Goal: Transaction & Acquisition: Purchase product/service

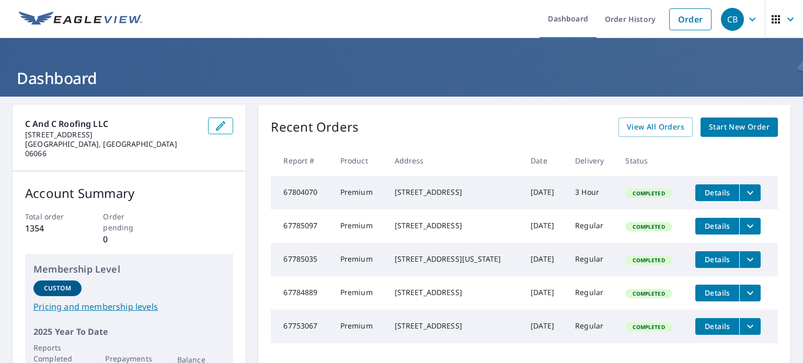
click at [672, 243] on td "Completed" at bounding box center [652, 226] width 70 height 33
click at [680, 16] on link "Order" at bounding box center [690, 19] width 42 height 22
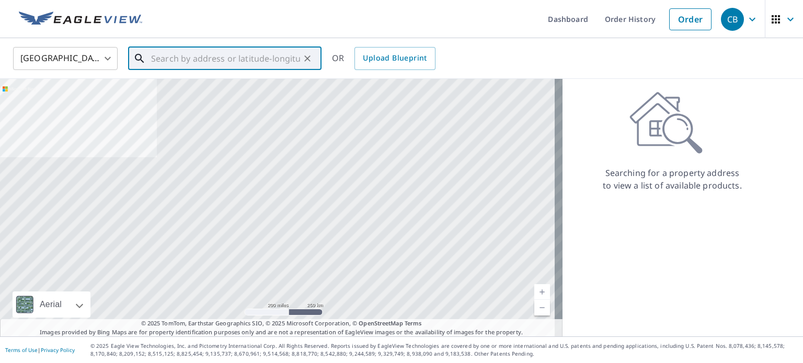
click at [226, 50] on input "text" at bounding box center [225, 58] width 149 height 29
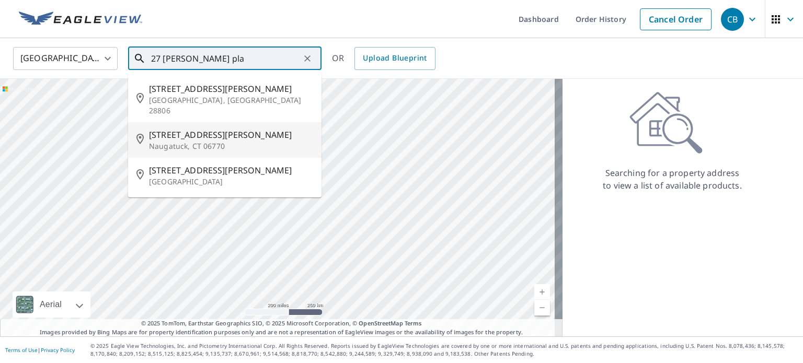
click at [209, 129] on span "[STREET_ADDRESS][PERSON_NAME]" at bounding box center [231, 135] width 164 height 13
type input "[STREET_ADDRESS][PERSON_NAME]"
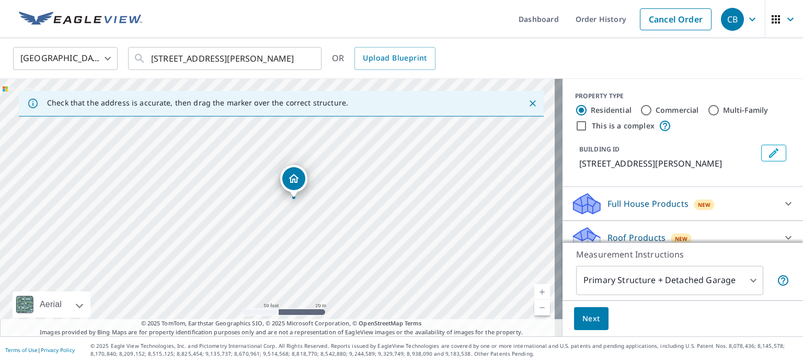
drag, startPoint x: 292, startPoint y: 215, endPoint x: 308, endPoint y: 207, distance: 18.2
click at [308, 207] on div "[STREET_ADDRESS][PERSON_NAME]" at bounding box center [281, 208] width 563 height 258
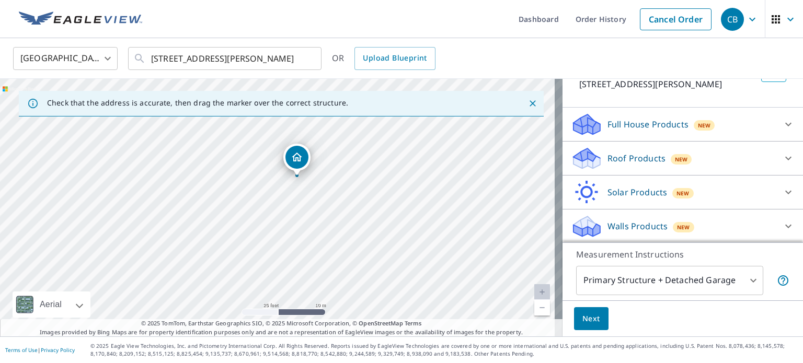
click at [655, 146] on div "Roof Products New" at bounding box center [673, 158] width 205 height 25
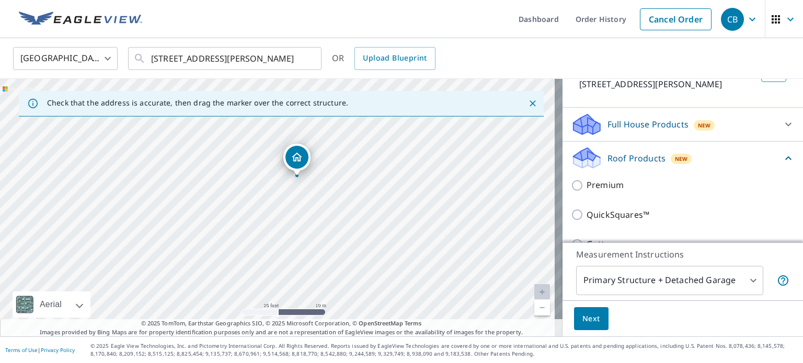
scroll to position [79, 0]
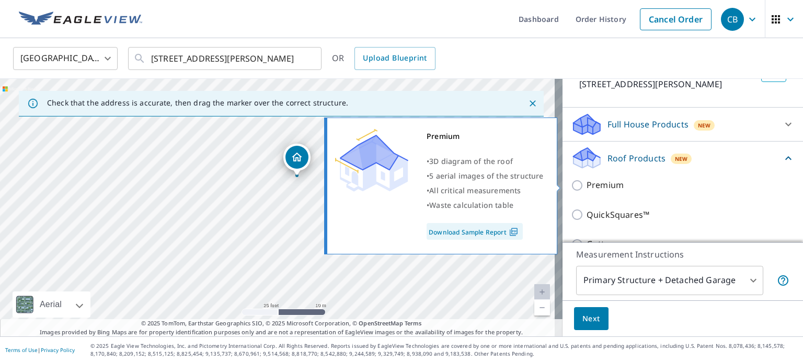
click at [604, 186] on p "Premium" at bounding box center [605, 185] width 37 height 13
click at [587, 186] on input "Premium" at bounding box center [579, 185] width 16 height 13
checkbox input "true"
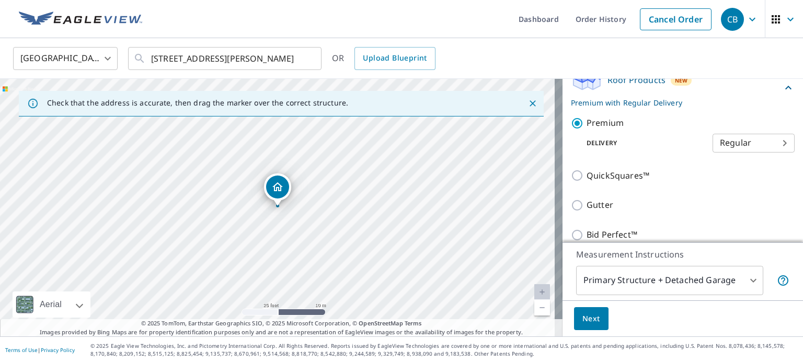
scroll to position [236, 0]
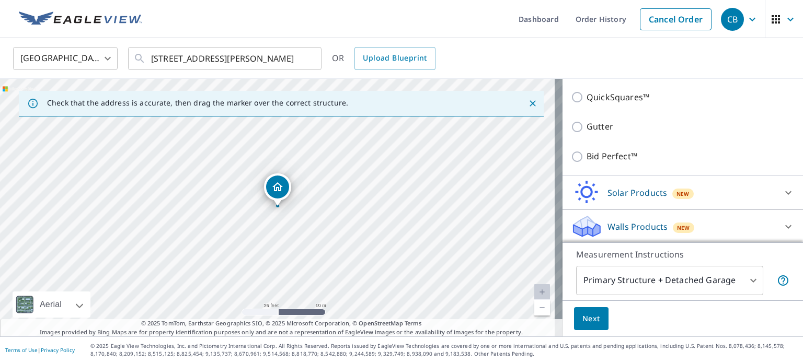
click at [588, 320] on span "Next" at bounding box center [591, 319] width 18 height 13
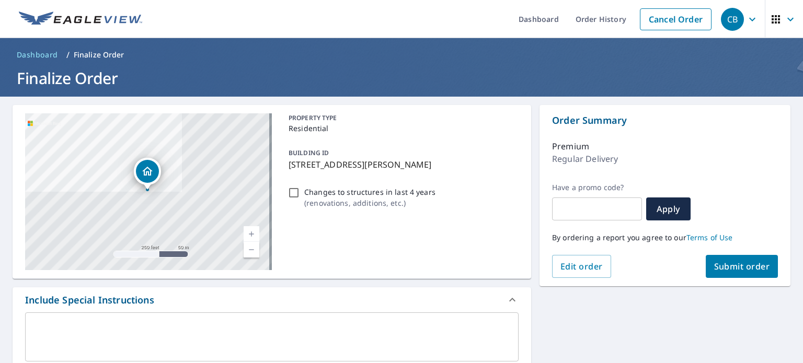
click at [735, 266] on span "Submit order" at bounding box center [742, 267] width 56 height 12
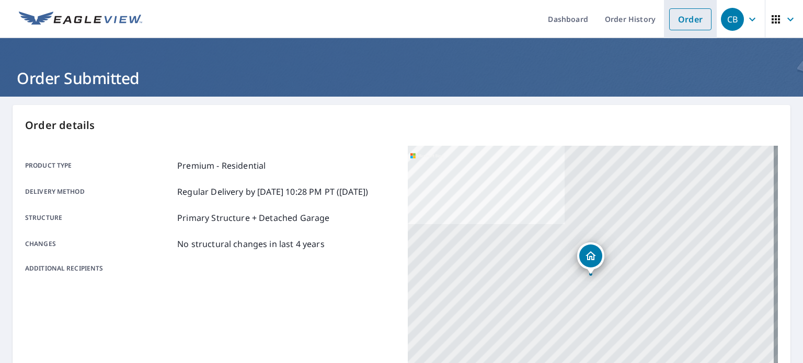
click at [669, 24] on link "Order" at bounding box center [690, 19] width 42 height 22
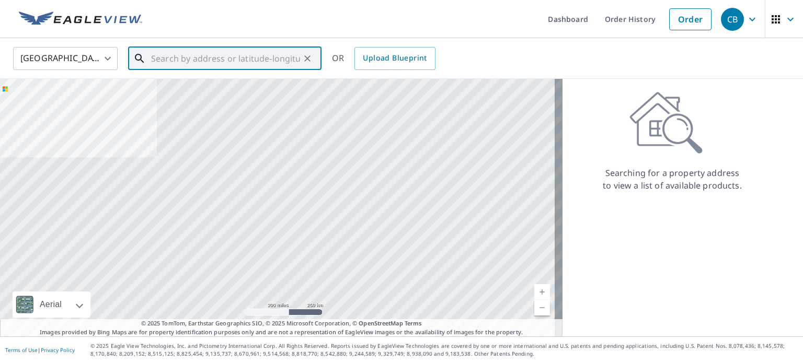
click at [184, 65] on input "text" at bounding box center [225, 58] width 149 height 29
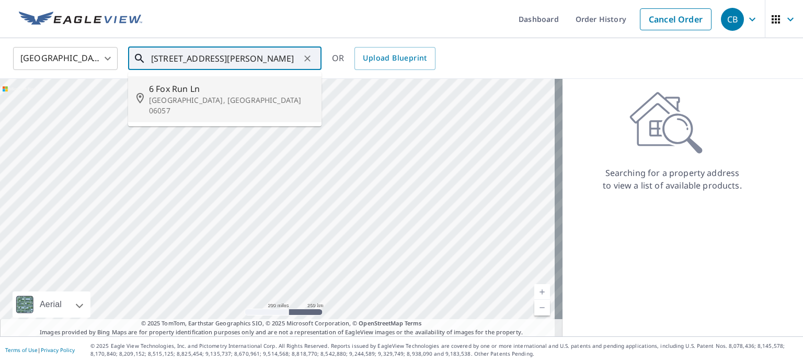
click at [193, 98] on p "[GEOGRAPHIC_DATA], [GEOGRAPHIC_DATA] 06057" at bounding box center [231, 105] width 164 height 21
type input "[STREET_ADDRESS]"
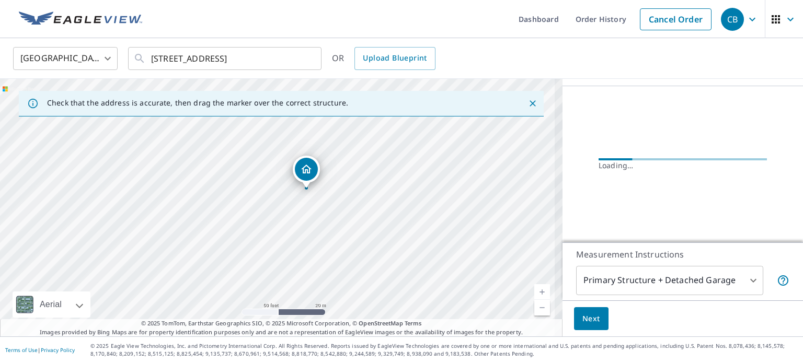
scroll to position [79, 0]
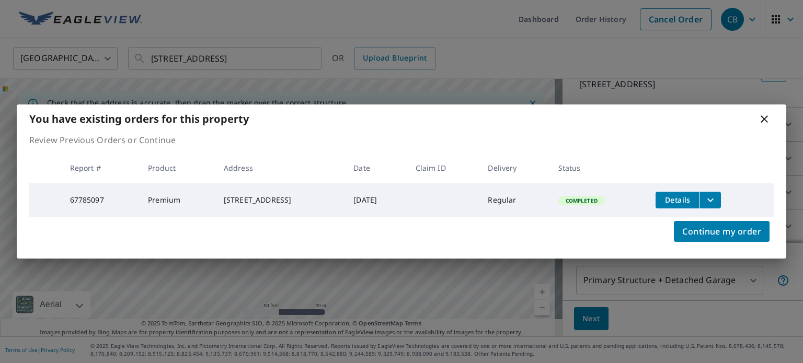
click at [764, 120] on icon at bounding box center [764, 119] width 13 height 13
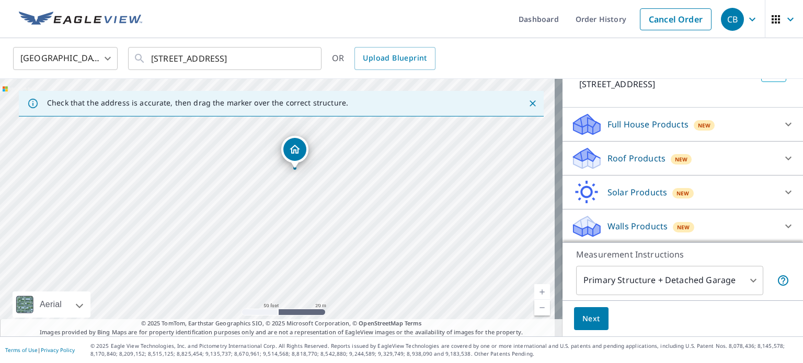
drag, startPoint x: 279, startPoint y: 259, endPoint x: 296, endPoint y: 221, distance: 41.4
click at [296, 221] on div "[STREET_ADDRESS]" at bounding box center [281, 208] width 563 height 258
drag, startPoint x: 306, startPoint y: 201, endPoint x: 312, endPoint y: 218, distance: 17.7
click at [312, 218] on div "[STREET_ADDRESS]" at bounding box center [281, 208] width 563 height 258
drag, startPoint x: 340, startPoint y: 267, endPoint x: 439, endPoint y: 364, distance: 137.9
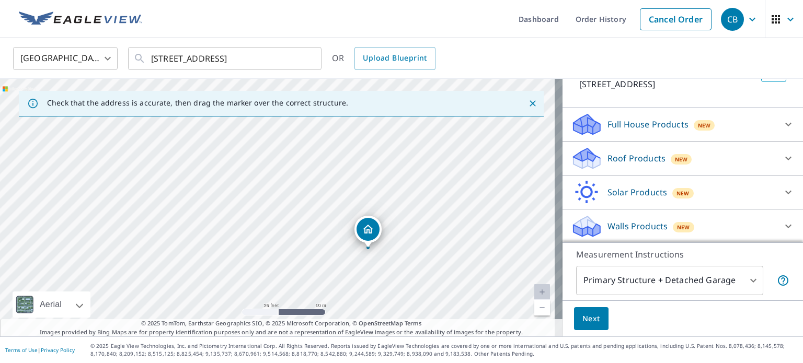
click at [439, 363] on html "CB CB Dashboard Order History Cancel Order CB [GEOGRAPHIC_DATA] [GEOGRAPHIC_DAT…" at bounding box center [401, 181] width 803 height 363
click at [240, 227] on div "[STREET_ADDRESS]" at bounding box center [281, 208] width 563 height 258
drag, startPoint x: 130, startPoint y: 145, endPoint x: 319, endPoint y: 352, distance: 281.2
click at [318, 357] on div "Dashboard Order History Cancel Order CB [GEOGRAPHIC_DATA] [GEOGRAPHIC_DATA] ​ […" at bounding box center [401, 181] width 803 height 363
click at [193, 186] on div "[STREET_ADDRESS]" at bounding box center [281, 208] width 563 height 258
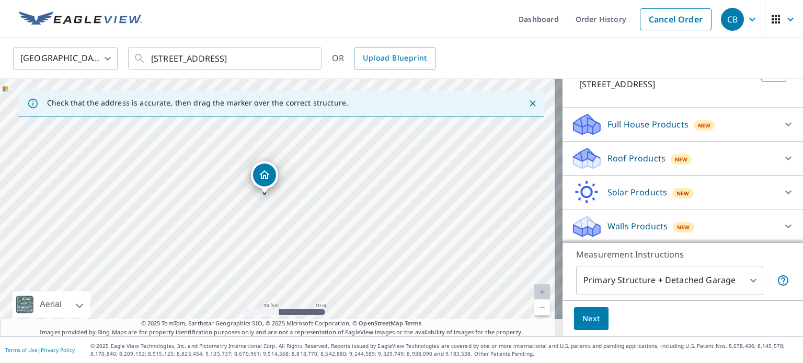
drag, startPoint x: 266, startPoint y: 186, endPoint x: 267, endPoint y: 178, distance: 7.4
click at [625, 169] on div "Roof Products New" at bounding box center [673, 158] width 205 height 25
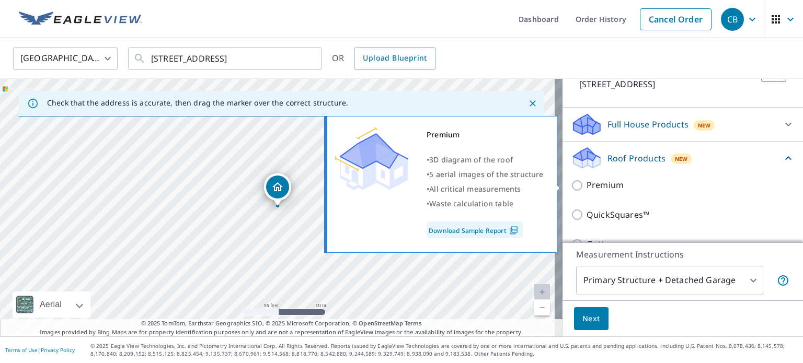
click at [611, 186] on p "Premium" at bounding box center [605, 185] width 37 height 13
click at [587, 186] on input "Premium" at bounding box center [579, 185] width 16 height 13
checkbox input "true"
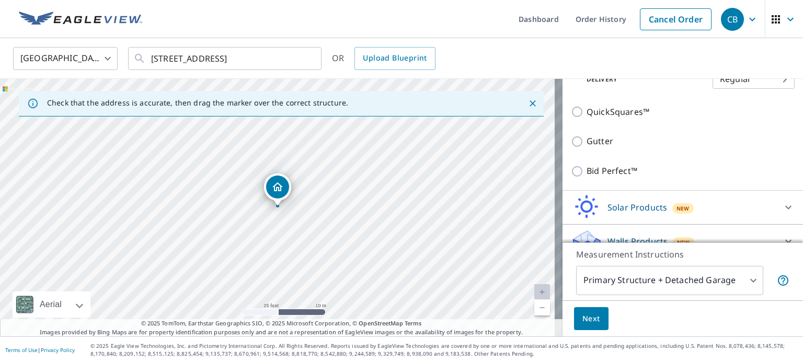
scroll to position [236, 0]
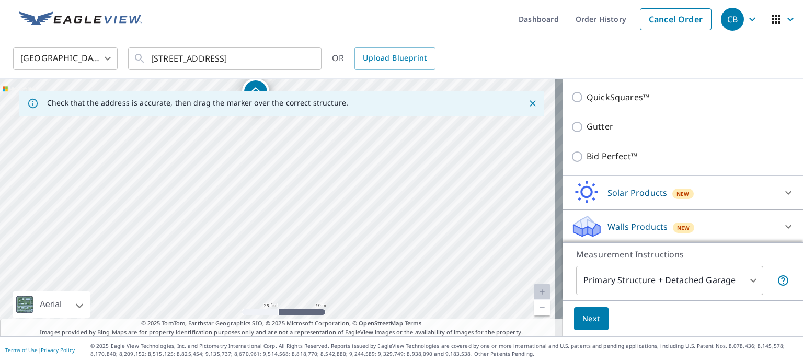
drag, startPoint x: 174, startPoint y: 284, endPoint x: 159, endPoint y: 190, distance: 95.2
click at [159, 190] on div "[STREET_ADDRESS]" at bounding box center [281, 208] width 563 height 258
drag, startPoint x: 144, startPoint y: 211, endPoint x: 144, endPoint y: 283, distance: 72.1
click at [144, 283] on div "[STREET_ADDRESS]" at bounding box center [281, 208] width 563 height 258
click at [583, 320] on span "Next" at bounding box center [591, 319] width 18 height 13
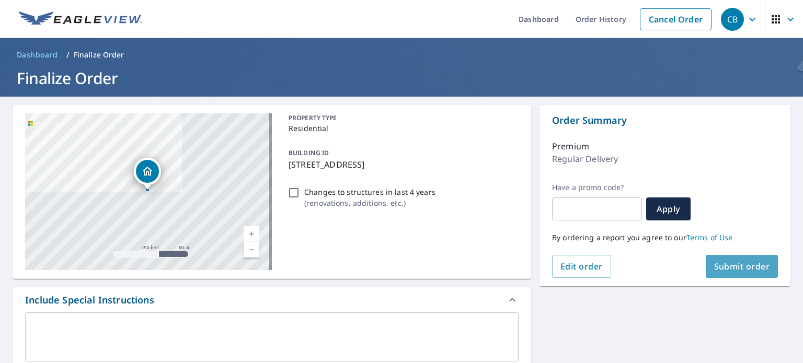
click at [726, 259] on button "Submit order" at bounding box center [742, 266] width 73 height 23
